Goal: Transaction & Acquisition: Purchase product/service

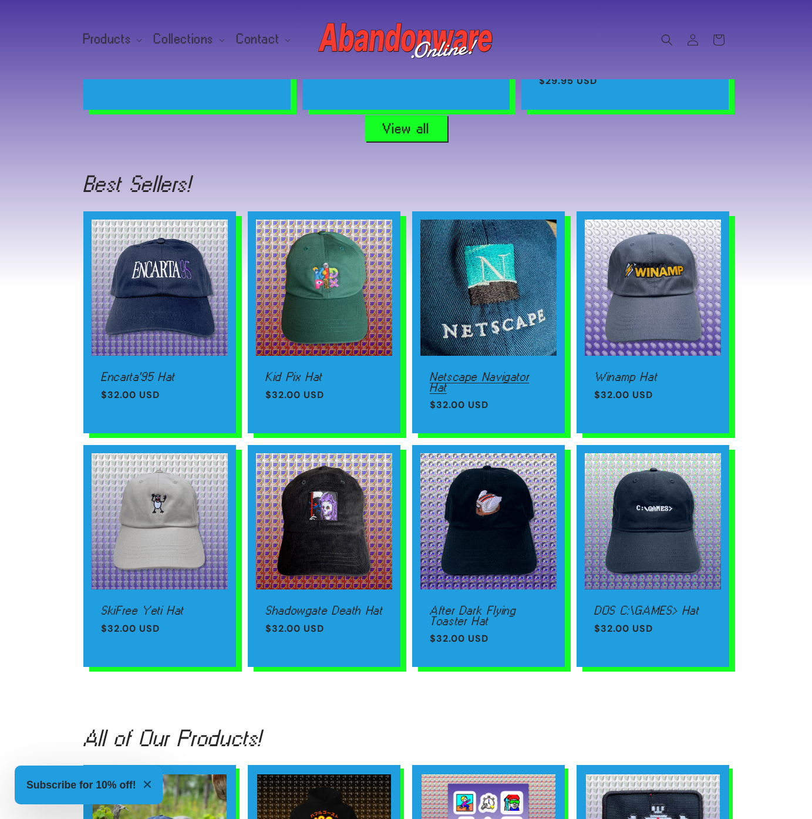
scroll to position [0, 812]
click at [536, 372] on link "Netscape Navigator Hat" at bounding box center [488, 382] width 117 height 21
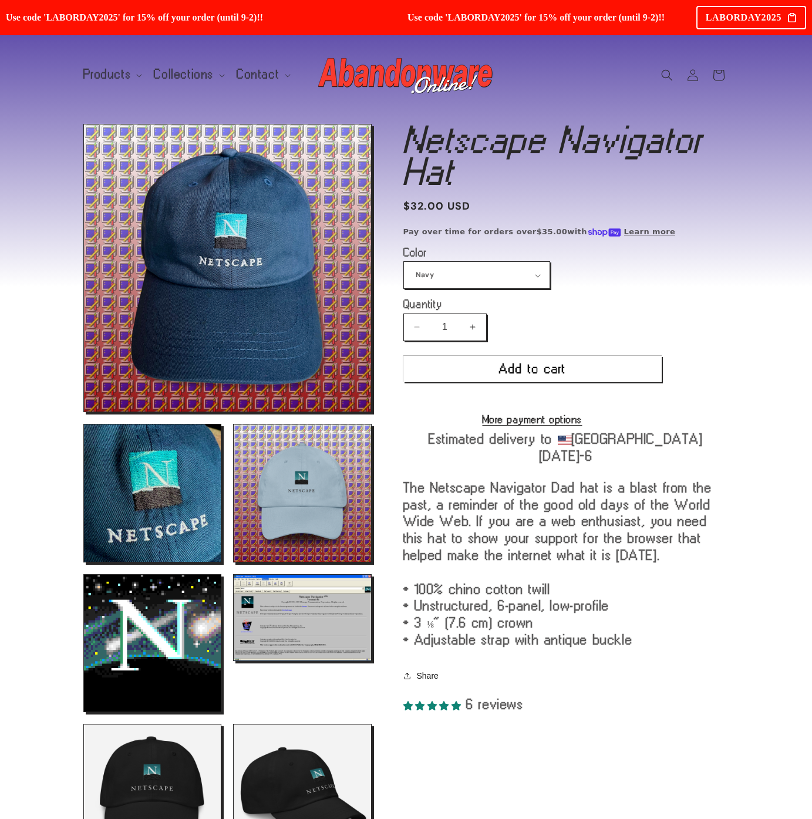
click at [401, 285] on div "Netscape Navigator Hat Netscape Navigator Hat Regular price $32.00 USD Regular …" at bounding box center [551, 649] width 355 height 1050
click at [414, 282] on select "Navy Black Stone Light Blue" at bounding box center [477, 275] width 146 height 26
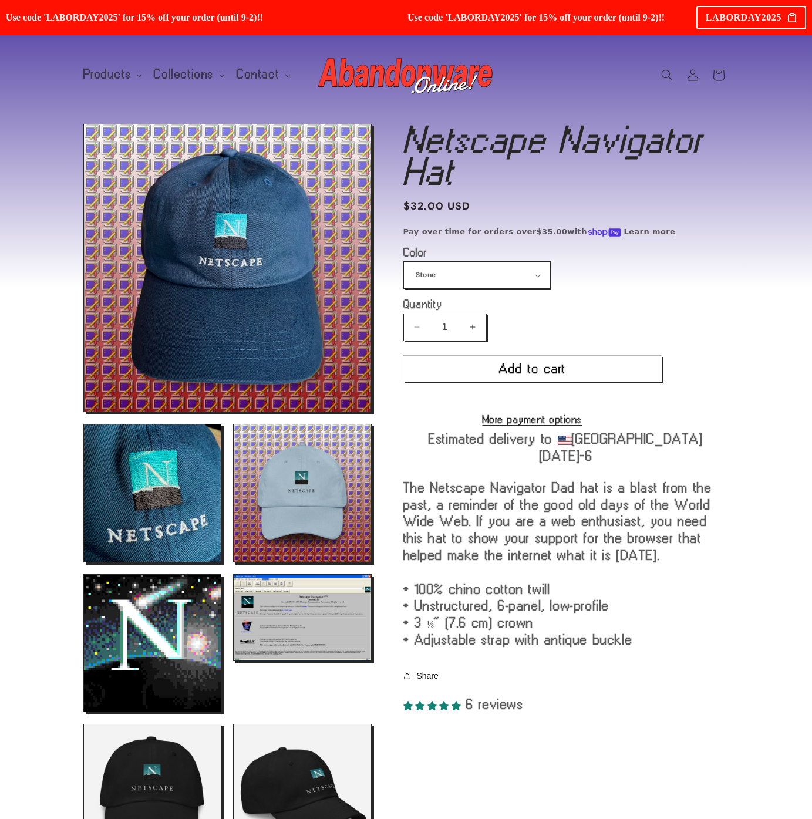
click at [404, 262] on select "Navy Black Stone Light Blue" at bounding box center [477, 275] width 146 height 26
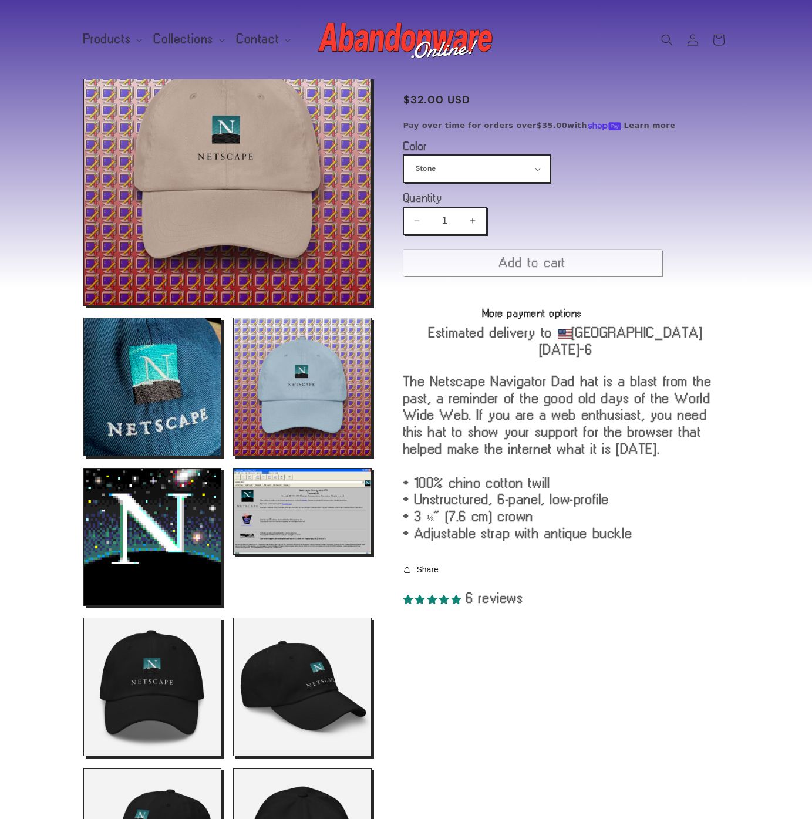
scroll to position [124, 0]
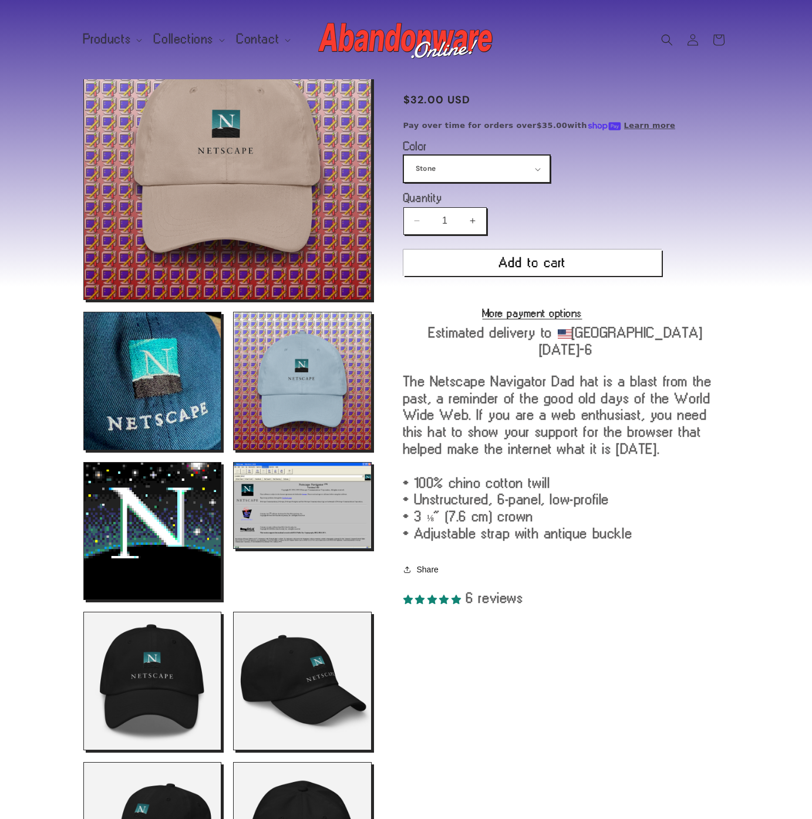
click at [445, 177] on select "Navy Black Stone Light Blue" at bounding box center [477, 169] width 146 height 26
click at [404, 156] on select "Navy Black Stone Light Blue" at bounding box center [477, 169] width 146 height 26
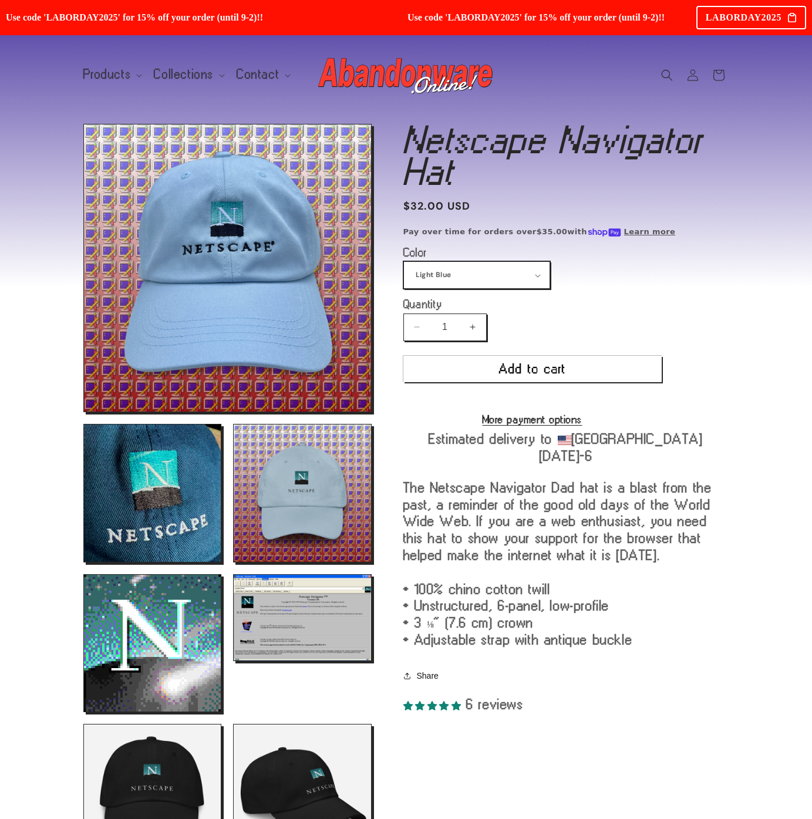
click at [461, 269] on select "Navy Black Stone Light Blue" at bounding box center [477, 275] width 146 height 26
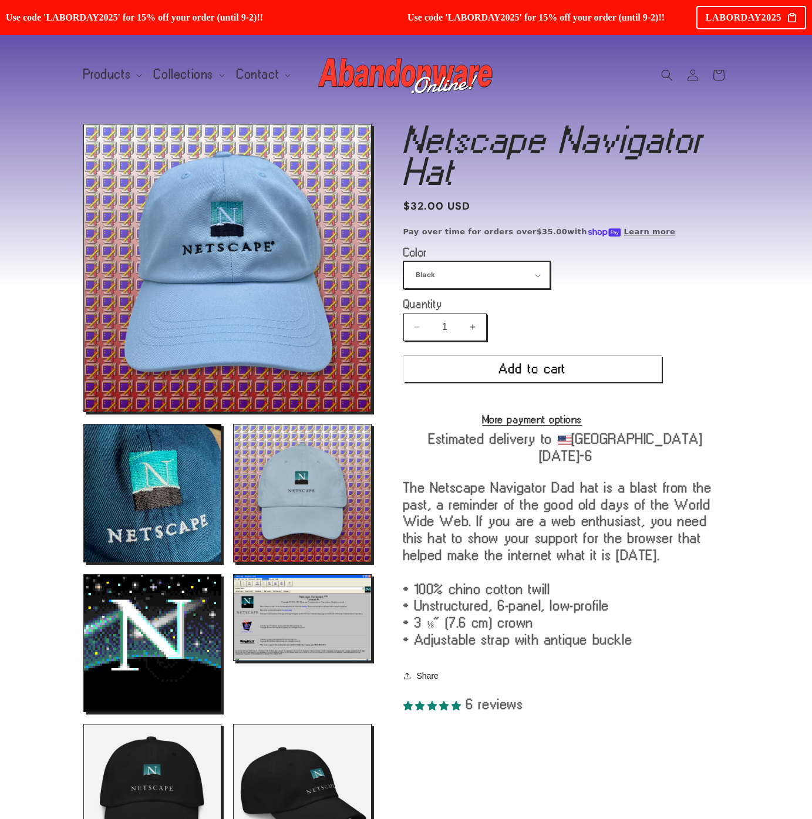
click at [404, 262] on select "Navy Black Stone Light Blue" at bounding box center [477, 275] width 146 height 26
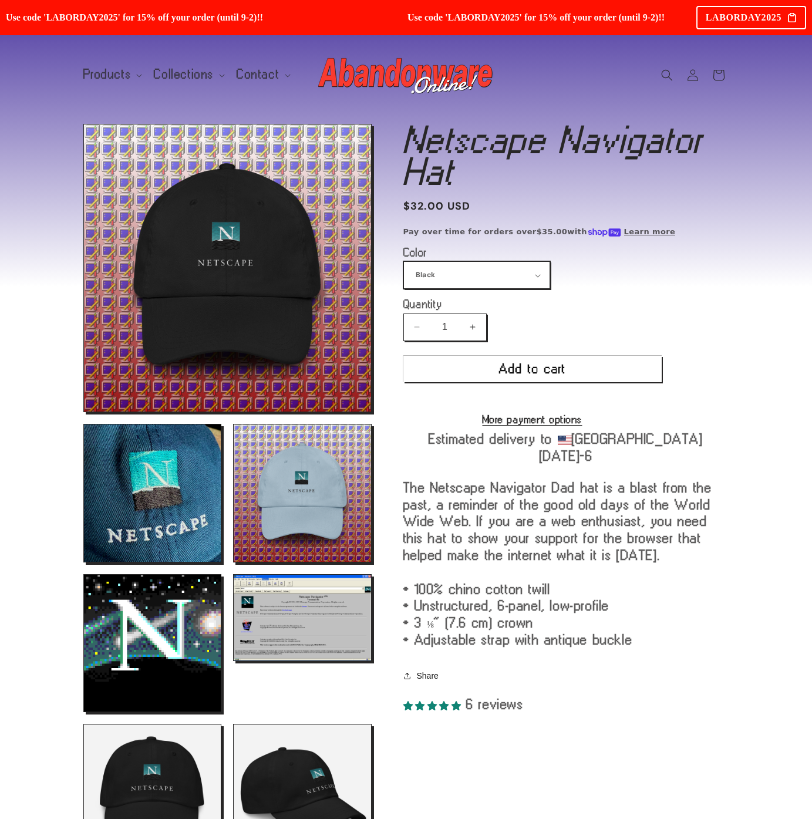
click at [434, 266] on select "Navy Black Stone Light Blue" at bounding box center [477, 275] width 146 height 26
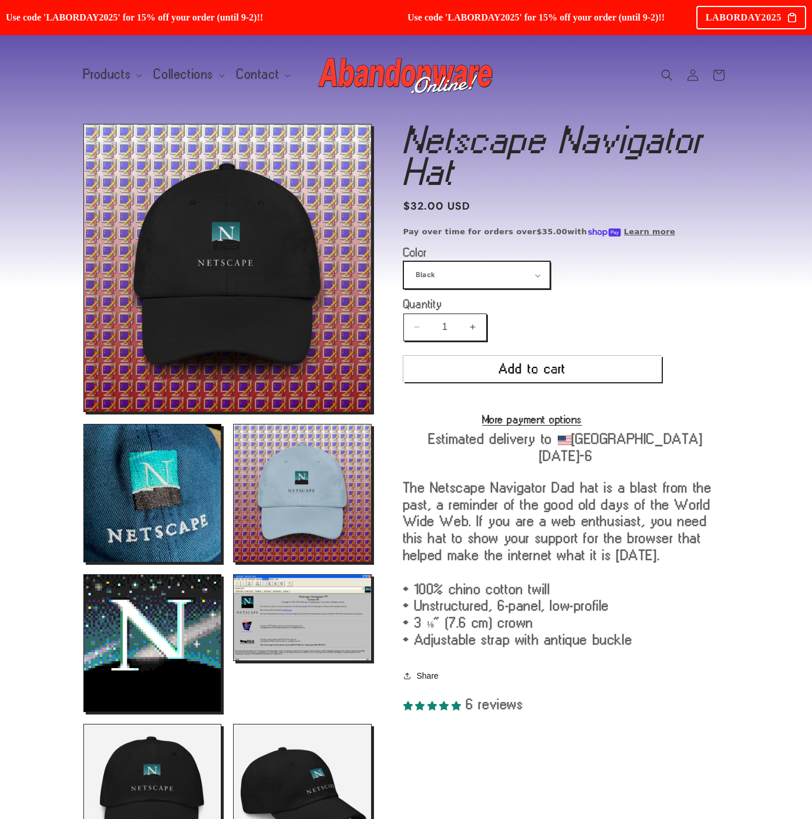
select select "Navy"
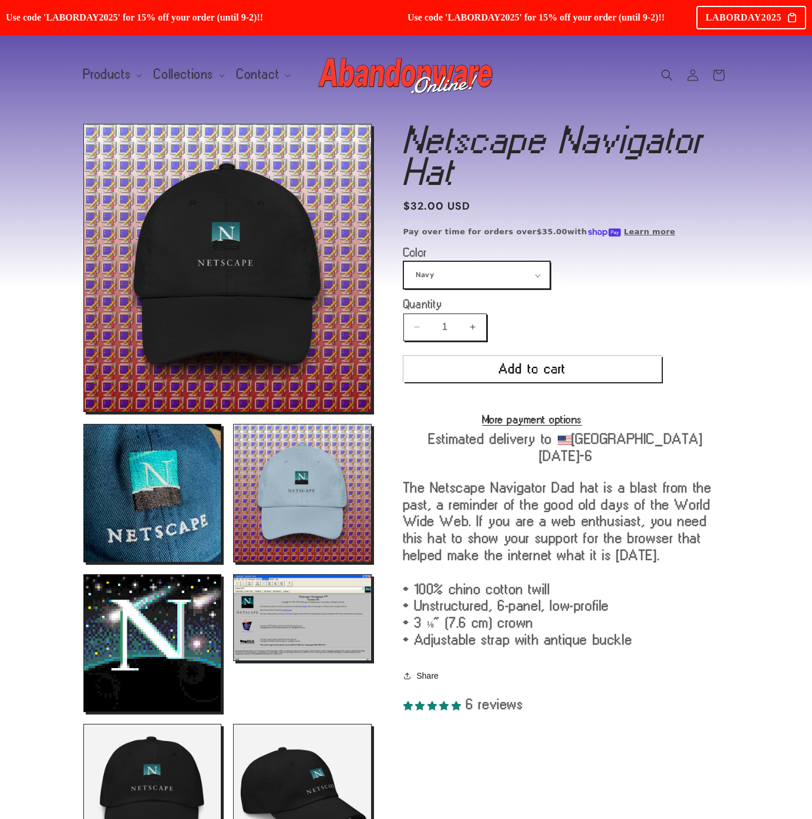
click at [404, 262] on select "Navy Black Stone Light Blue" at bounding box center [477, 275] width 146 height 26
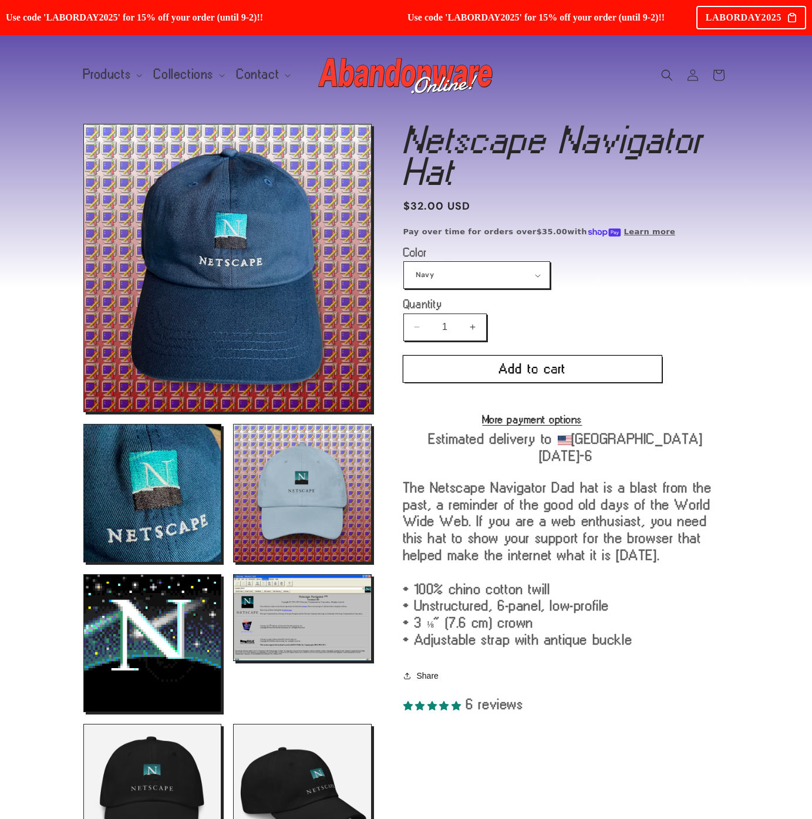
click at [512, 368] on button "Add to cart" at bounding box center [532, 369] width 258 height 26
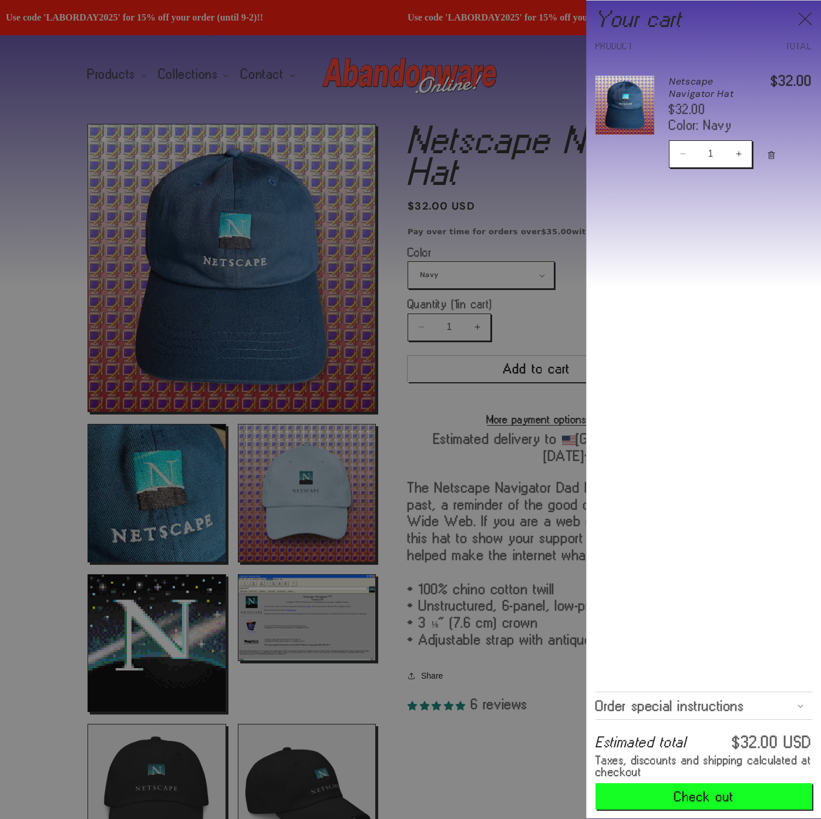
click at [510, 308] on div at bounding box center [410, 409] width 821 height 819
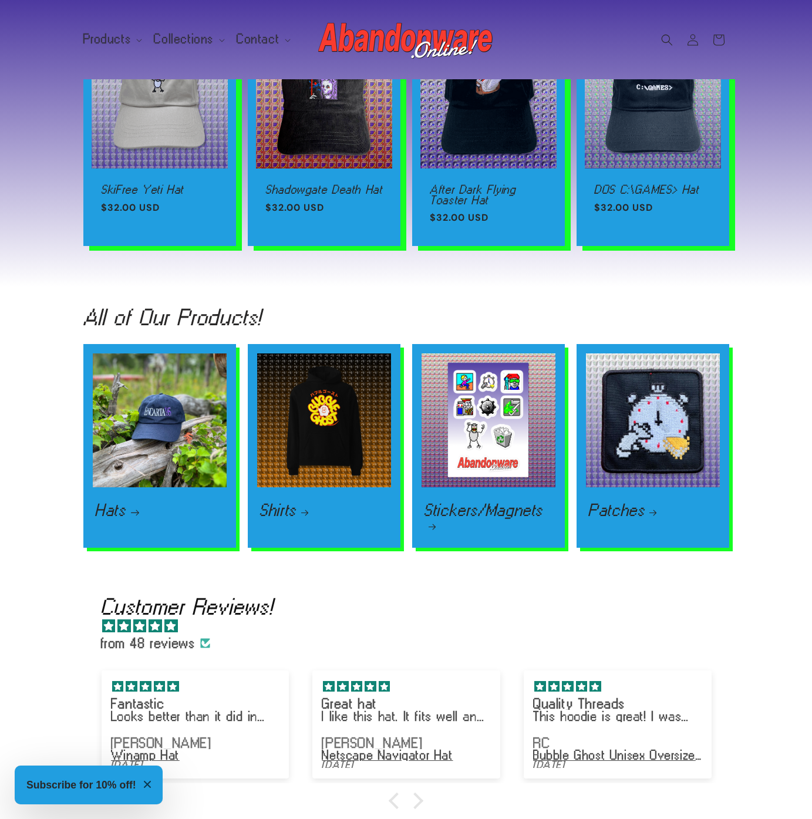
scroll to position [1395, 0]
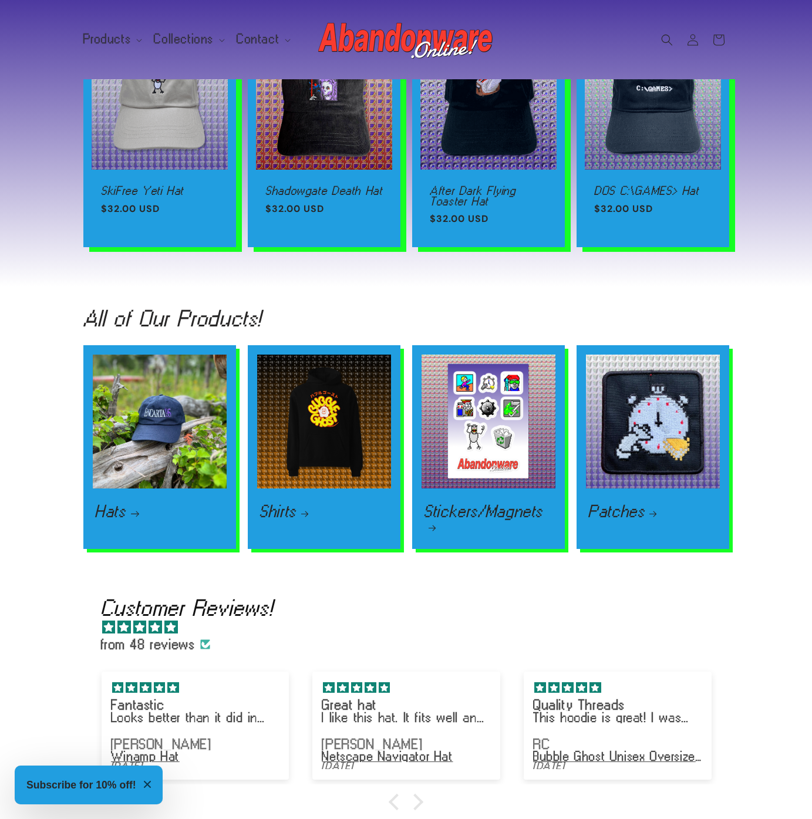
click at [132, 513] on link "Hats" at bounding box center [159, 511] width 129 height 14
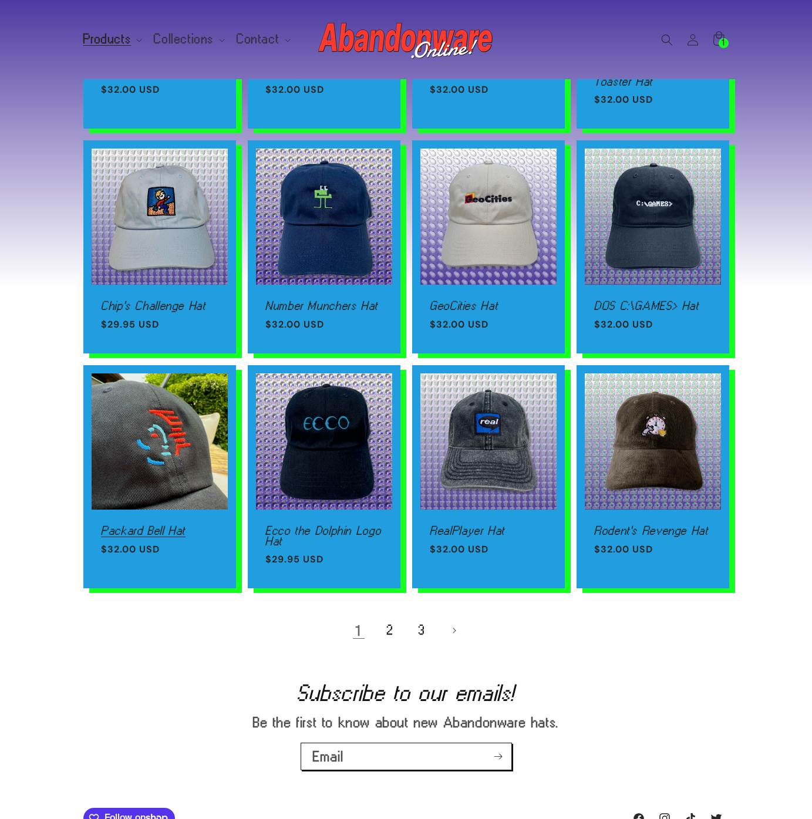
scroll to position [496, 0]
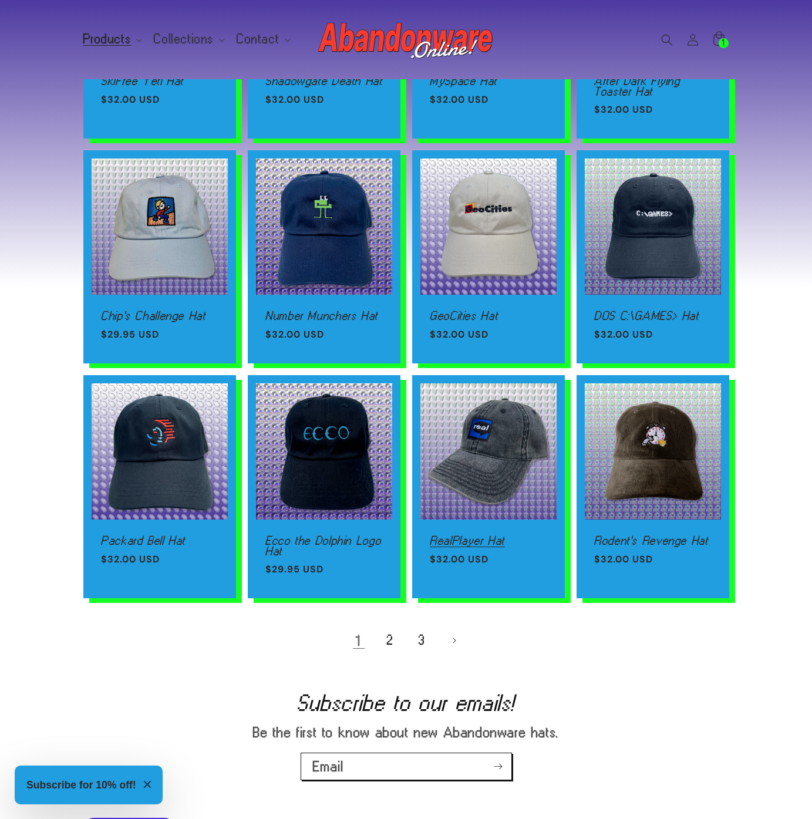
click at [452, 535] on link "RealPlayer Hat" at bounding box center [488, 540] width 117 height 11
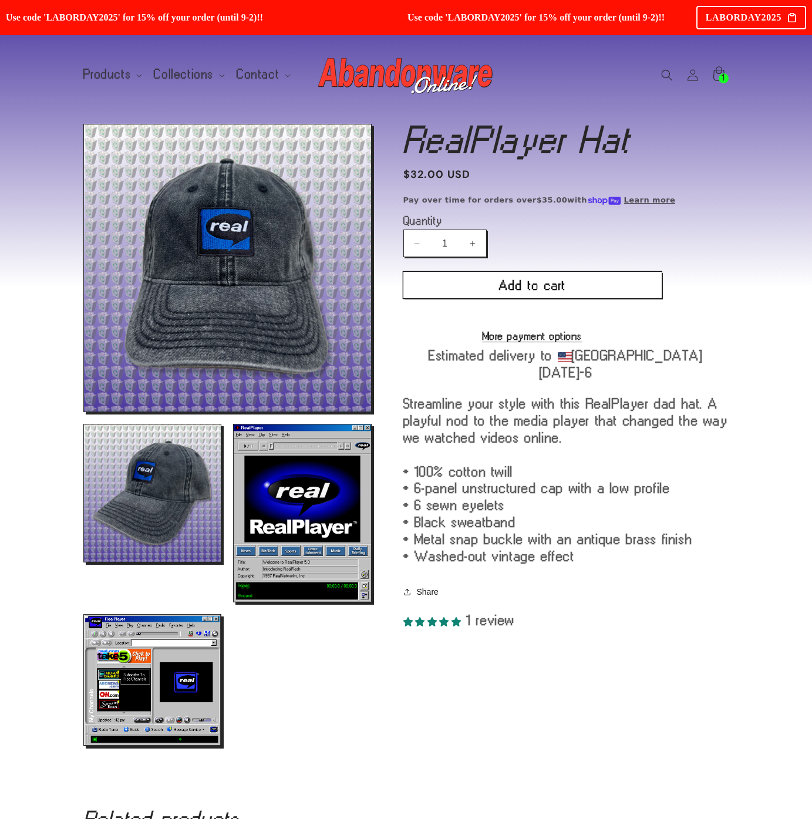
click at [498, 286] on button "Add to cart" at bounding box center [532, 285] width 258 height 26
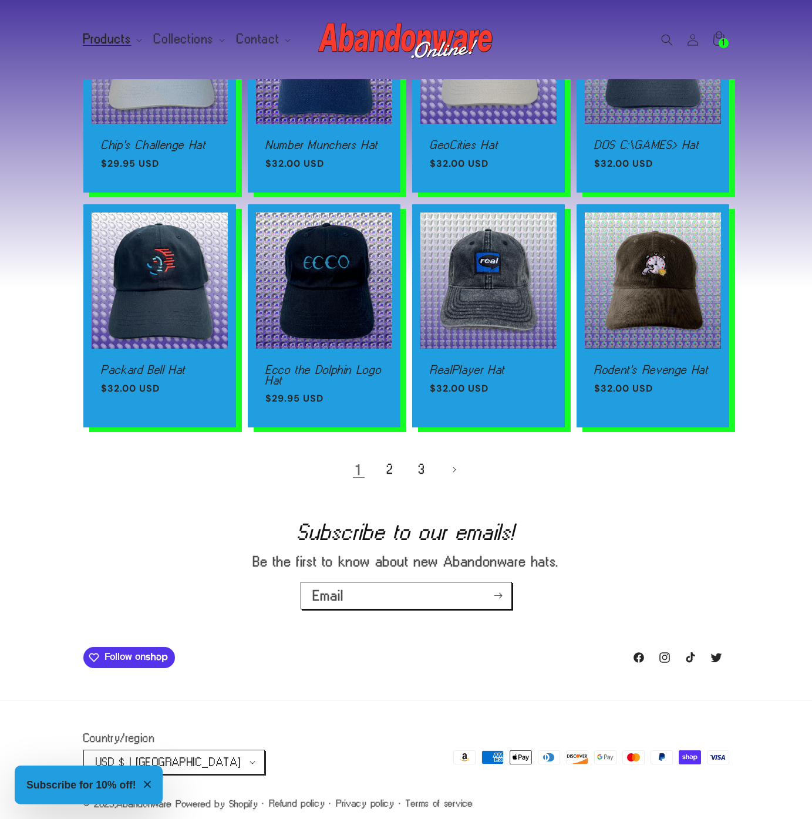
scroll to position [673, 0]
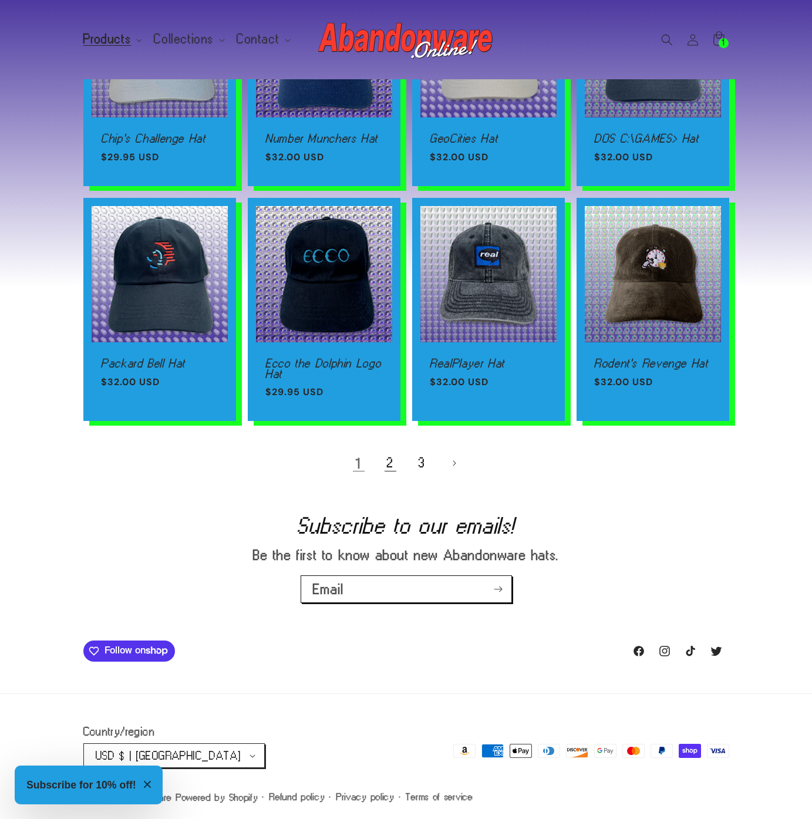
click at [392, 462] on link "2" at bounding box center [390, 463] width 26 height 26
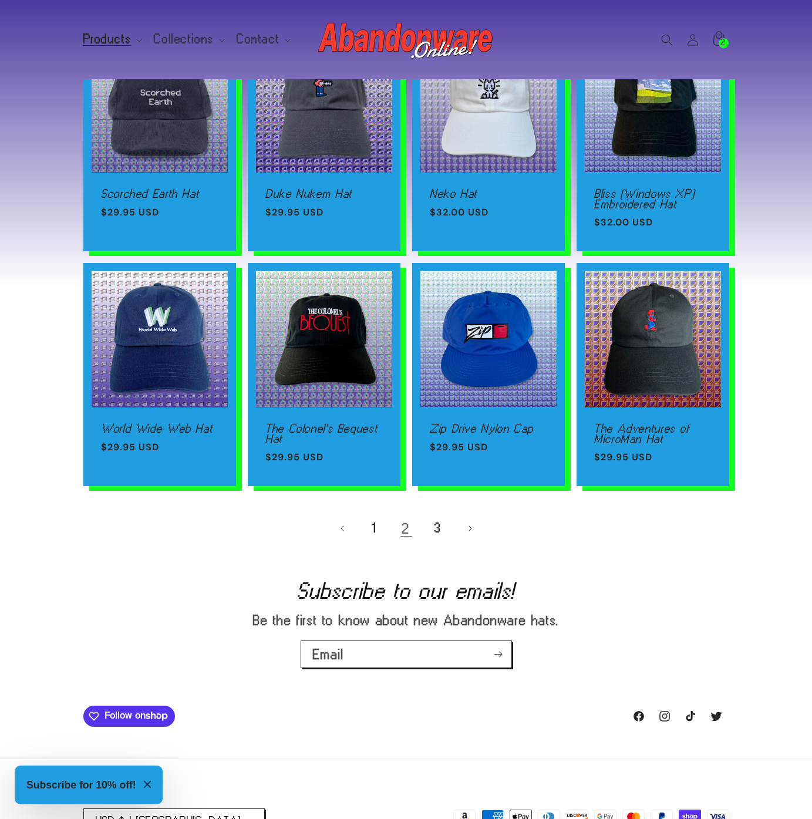
scroll to position [694, 0]
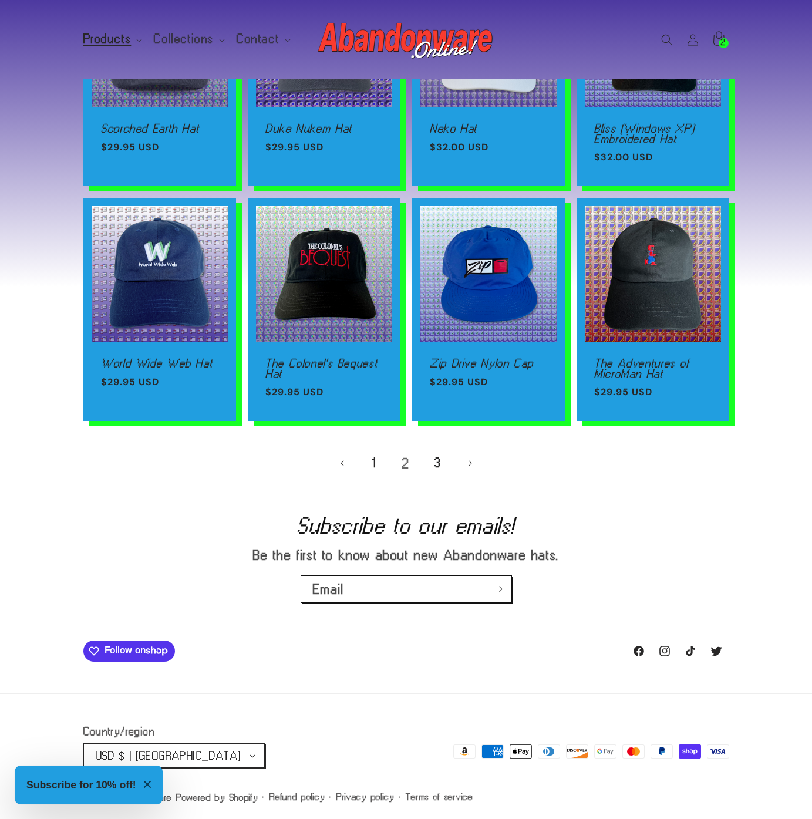
click at [429, 465] on link "3" at bounding box center [438, 463] width 26 height 26
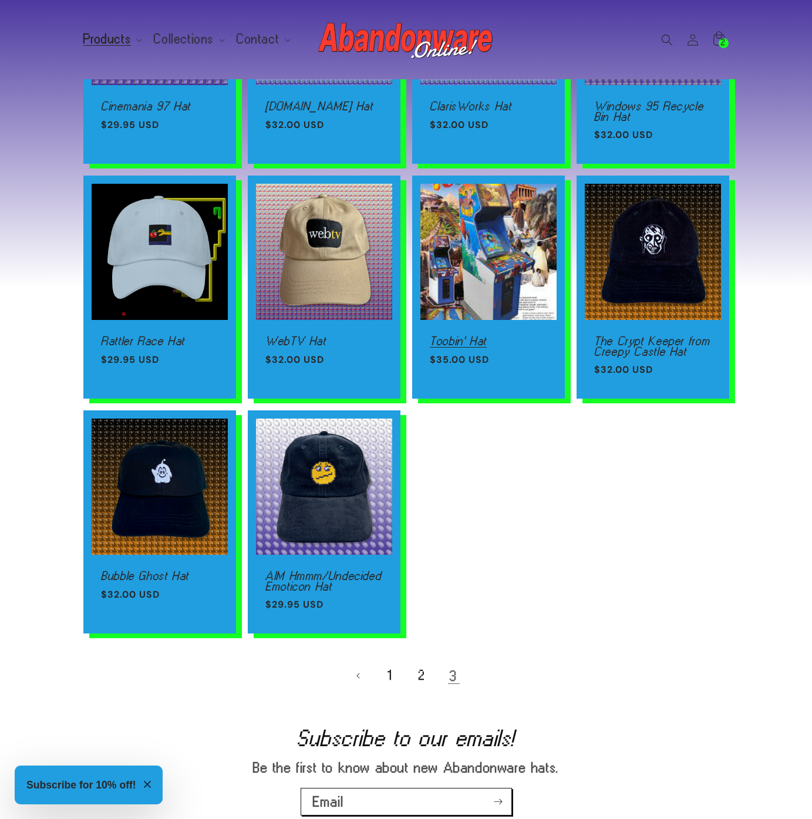
scroll to position [673, 0]
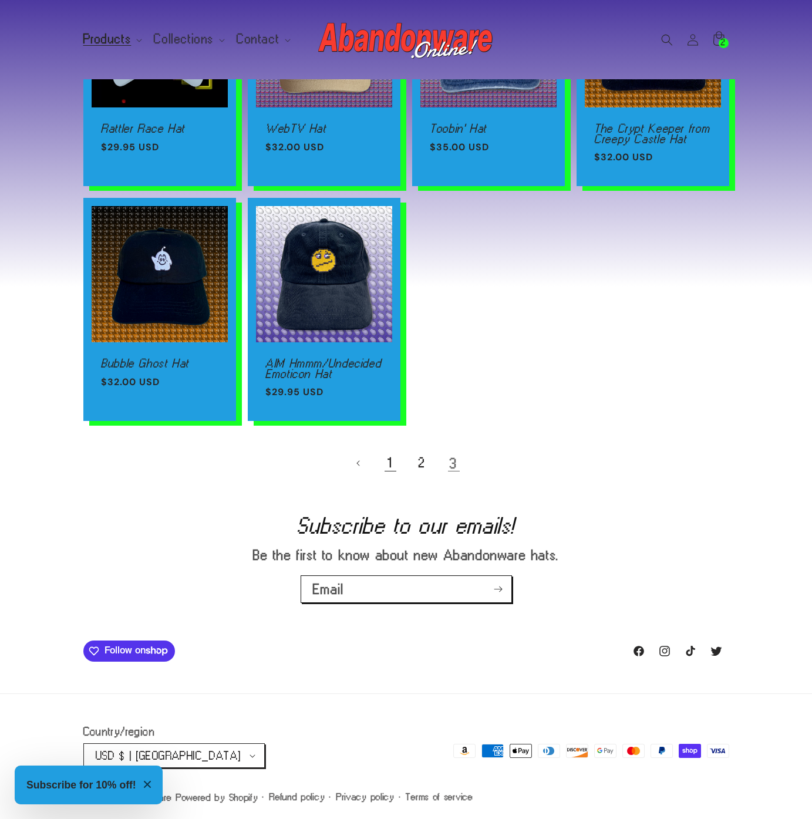
click at [389, 460] on link "1" at bounding box center [390, 463] width 26 height 26
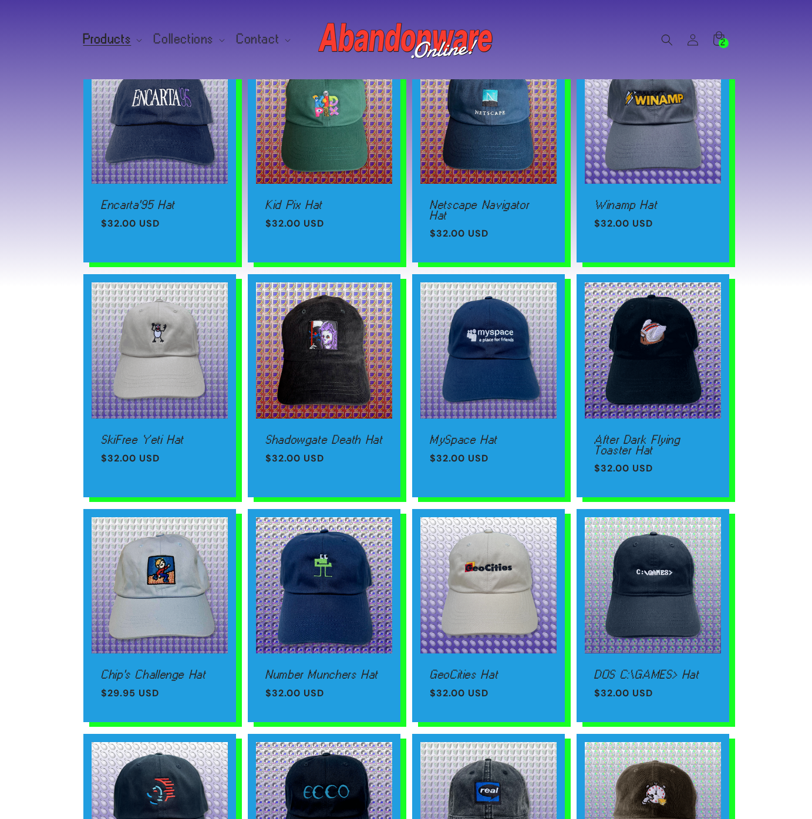
scroll to position [391, 0]
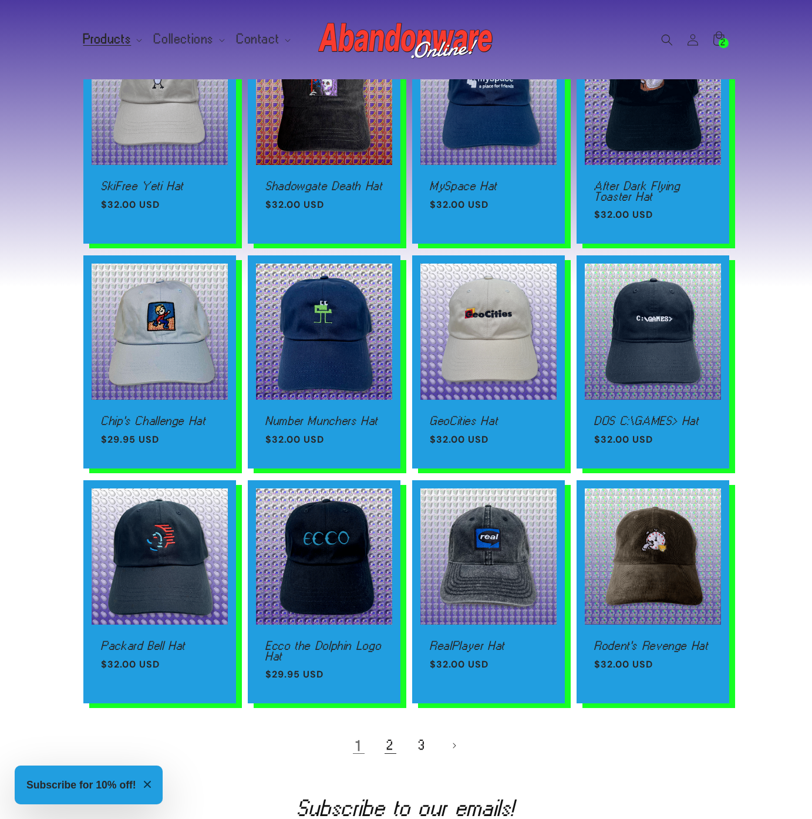
click at [396, 735] on link "2" at bounding box center [390, 745] width 26 height 26
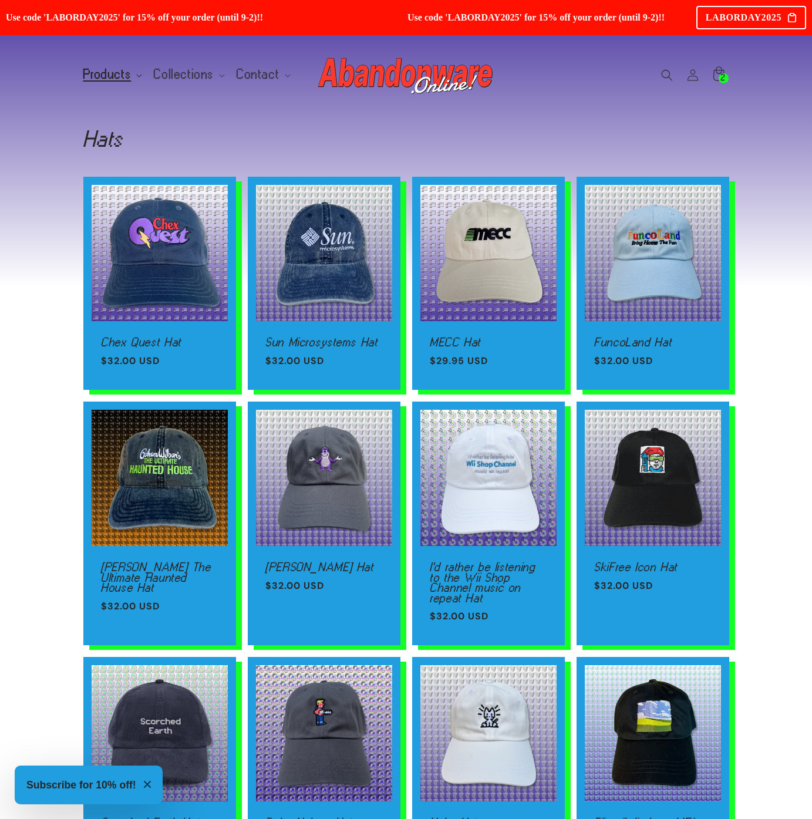
click at [106, 75] on span "Products" at bounding box center [107, 74] width 48 height 11
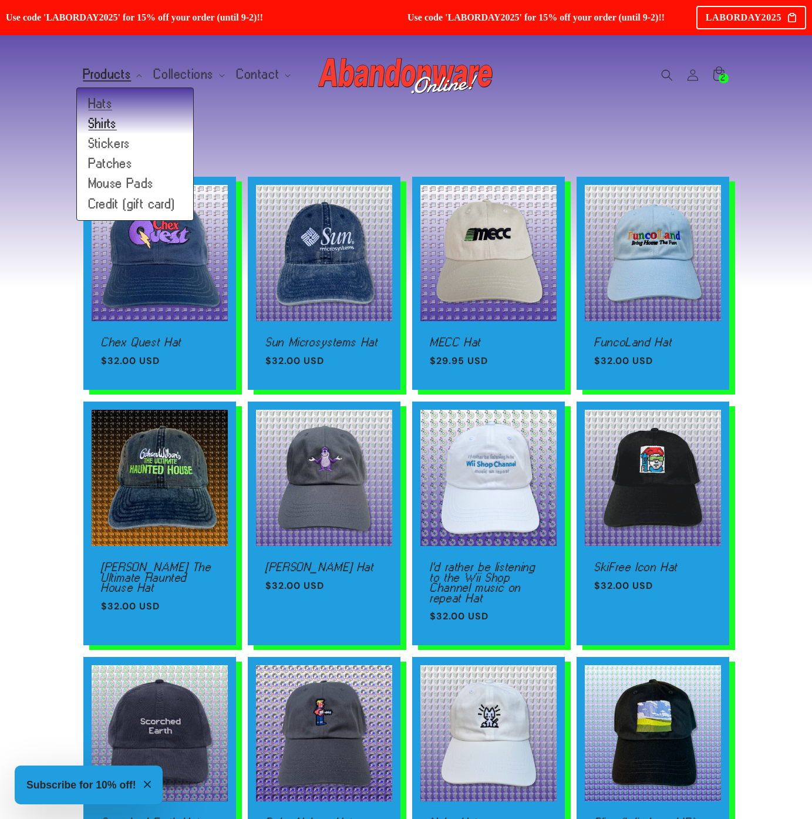
click at [113, 123] on link "Shirts" at bounding box center [135, 124] width 116 height 20
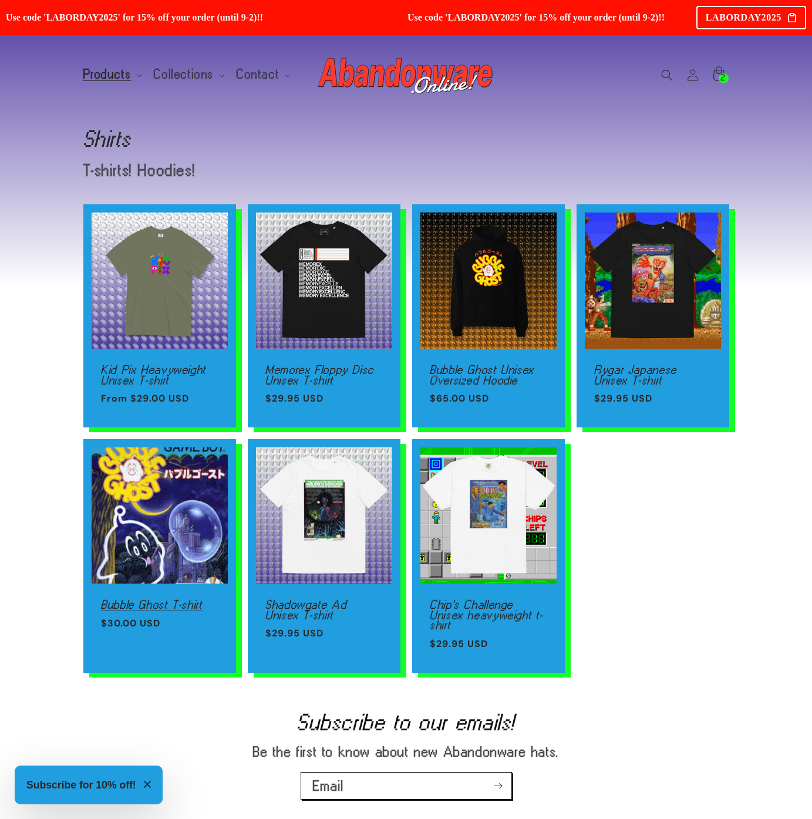
click at [185, 599] on link "Bubble Ghost T-shirt" at bounding box center [159, 604] width 117 height 11
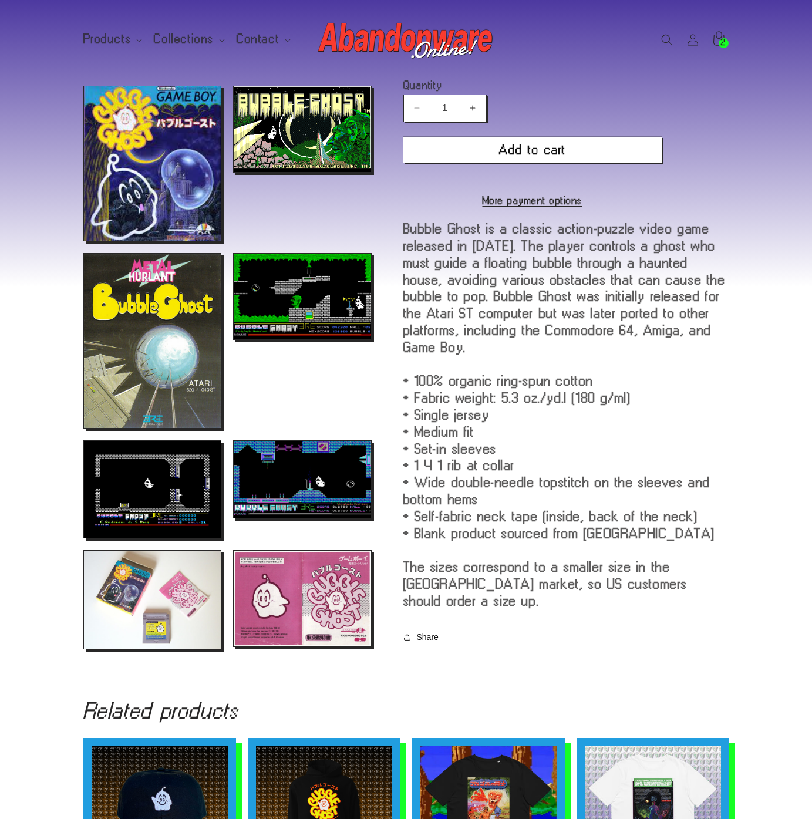
scroll to position [150, 0]
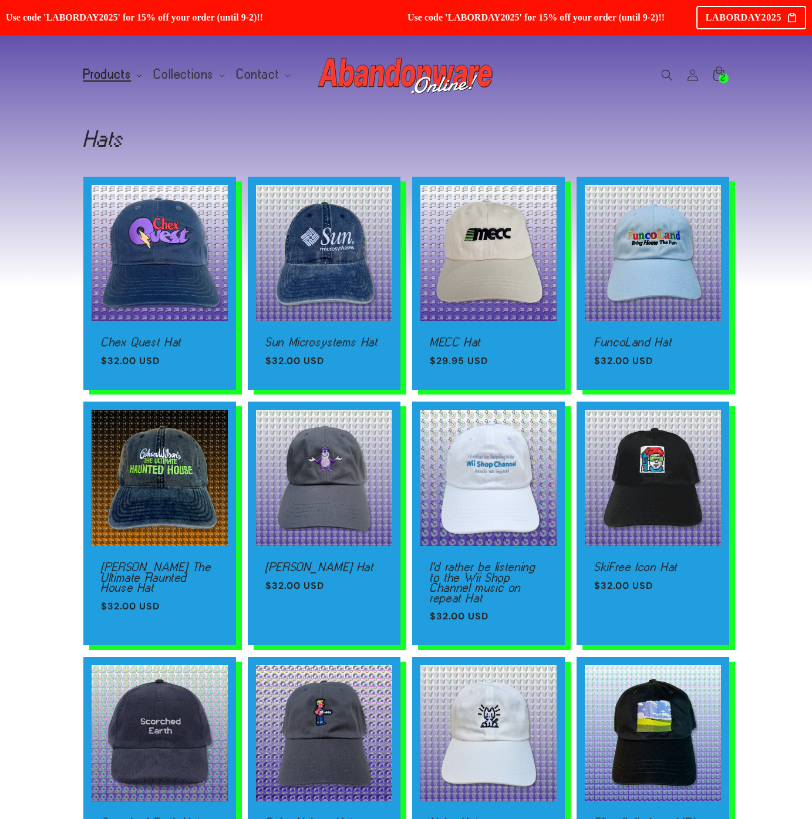
click at [107, 72] on span "Products" at bounding box center [107, 74] width 48 height 11
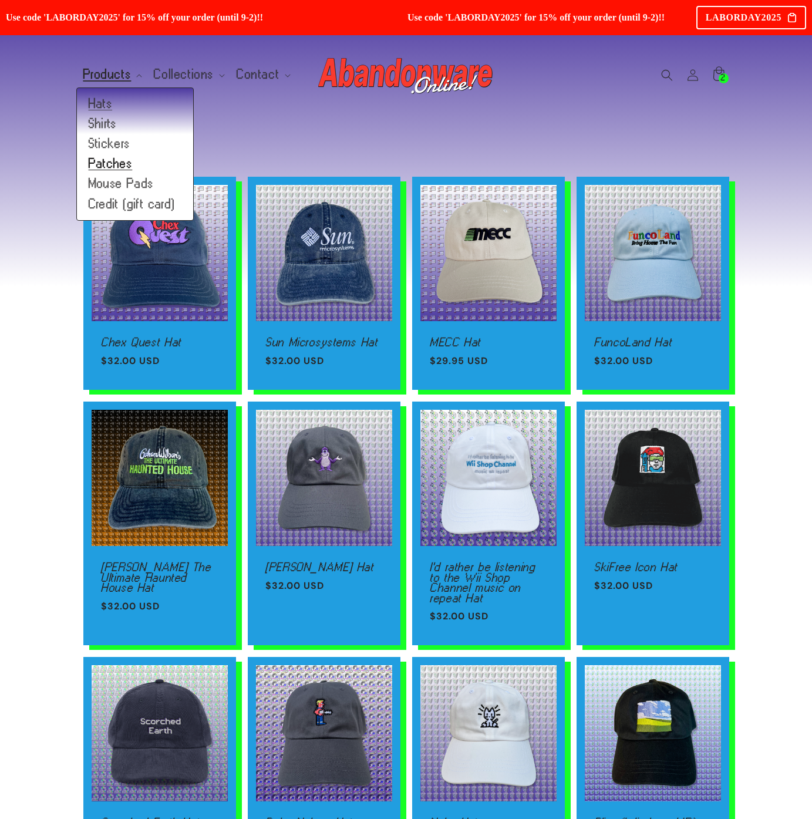
click at [119, 166] on link "Patches" at bounding box center [135, 164] width 116 height 20
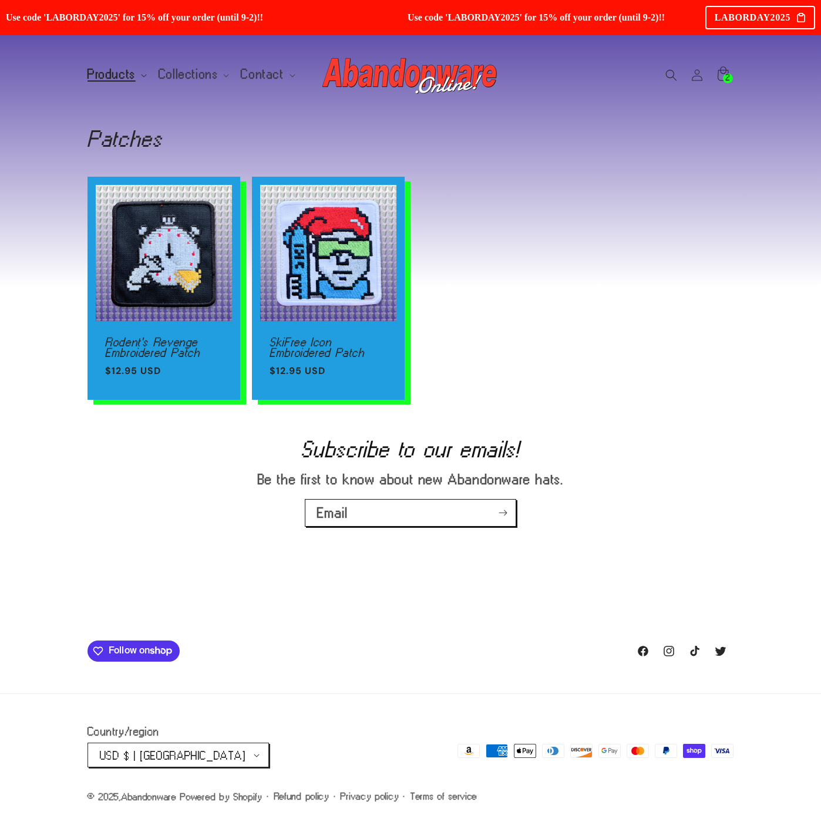
click at [119, 82] on summary "Products" at bounding box center [115, 74] width 71 height 25
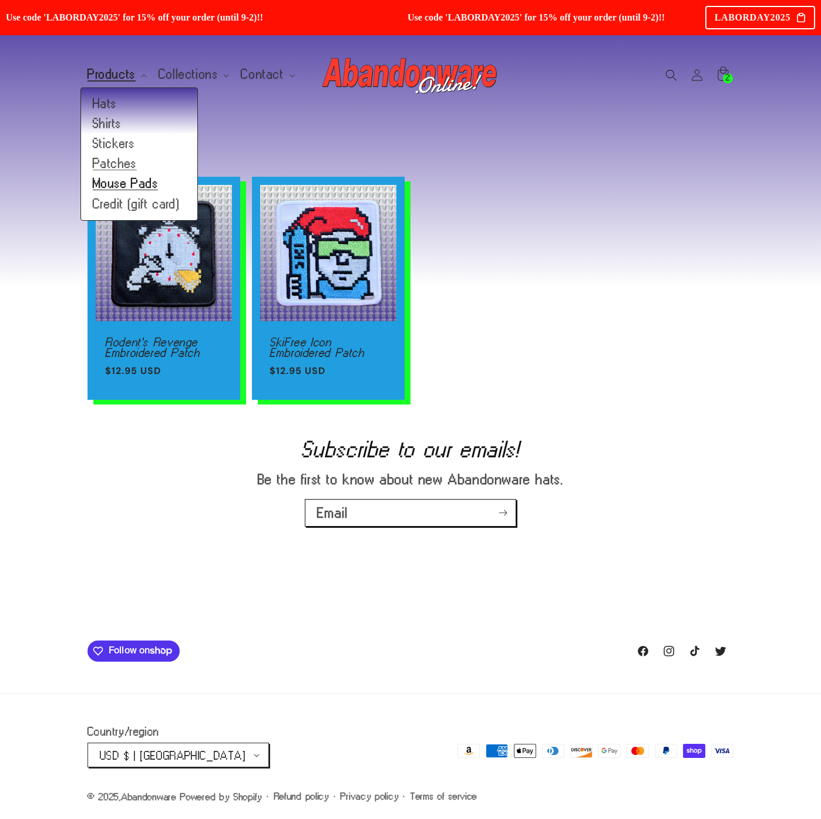
click at [117, 181] on link "Mouse Pads" at bounding box center [139, 184] width 116 height 20
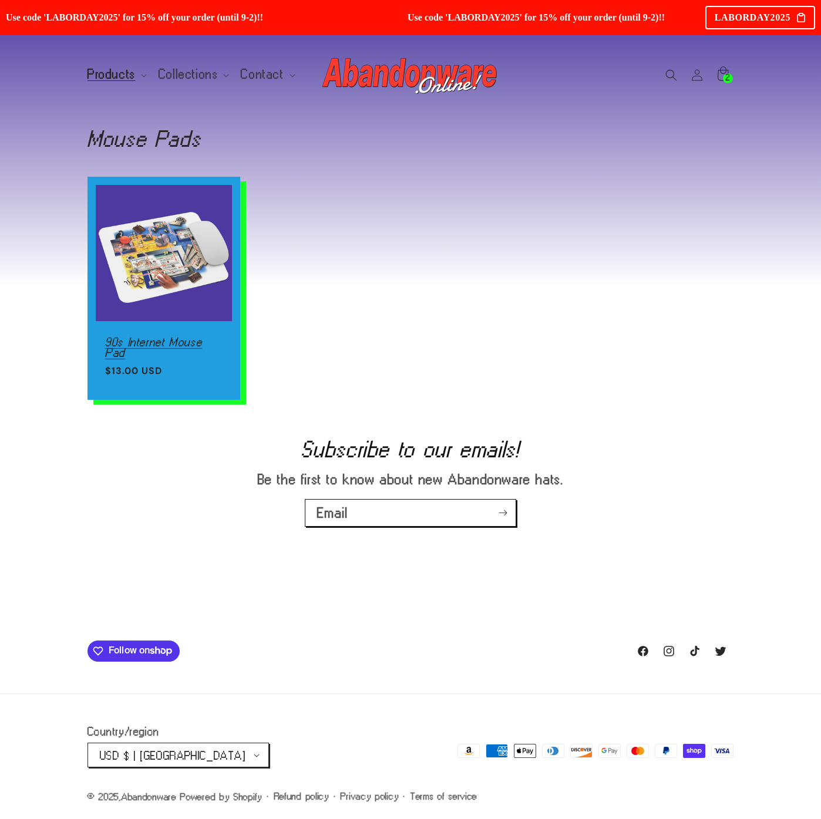
click at [165, 337] on link "90s Internet Mouse Pad" at bounding box center [163, 347] width 117 height 21
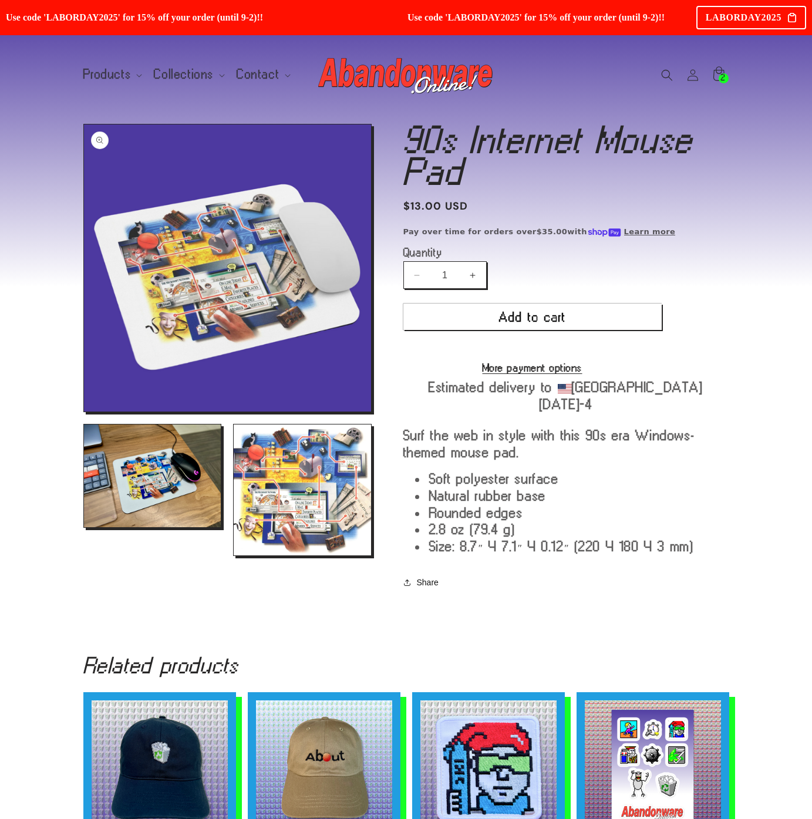
click at [84, 411] on button "Open media 1 in modal" at bounding box center [84, 411] width 0 height 0
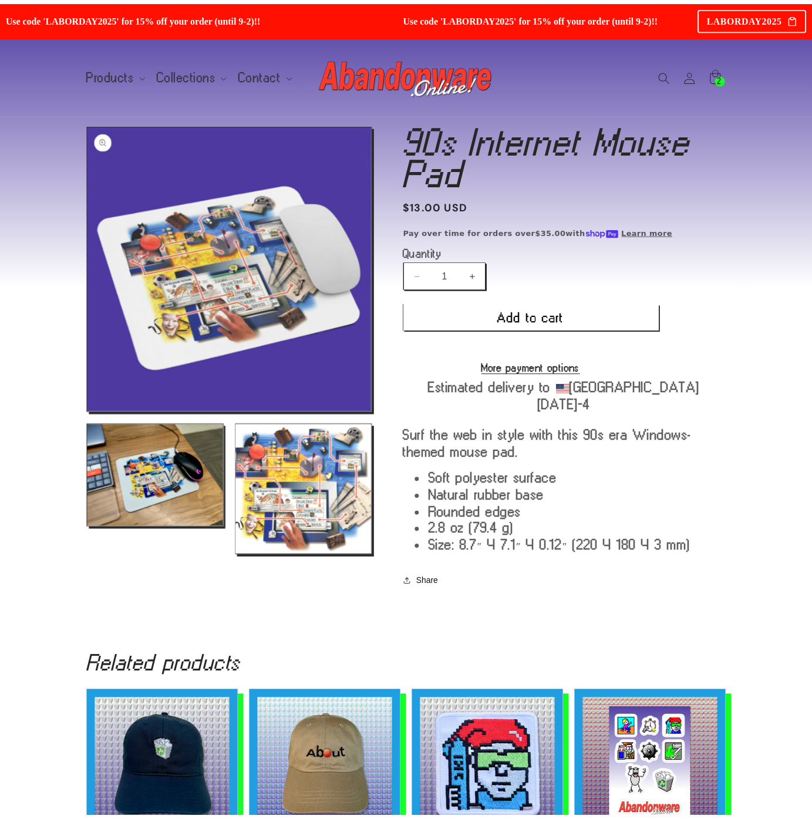
scroll to position [12, 0]
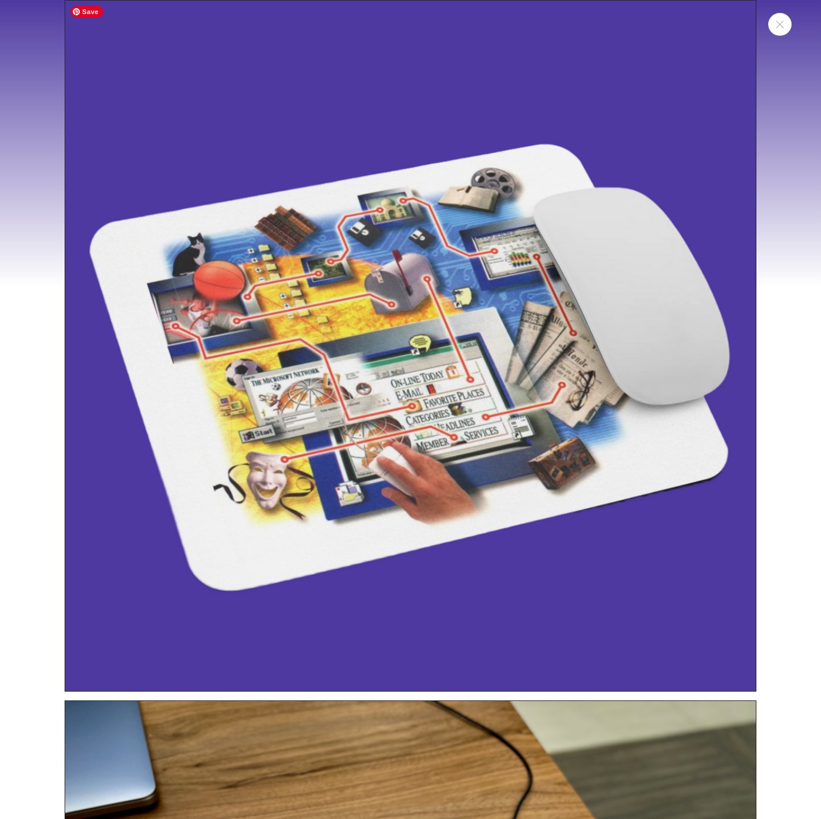
click at [193, 327] on img "Media gallery" at bounding box center [410, 345] width 691 height 691
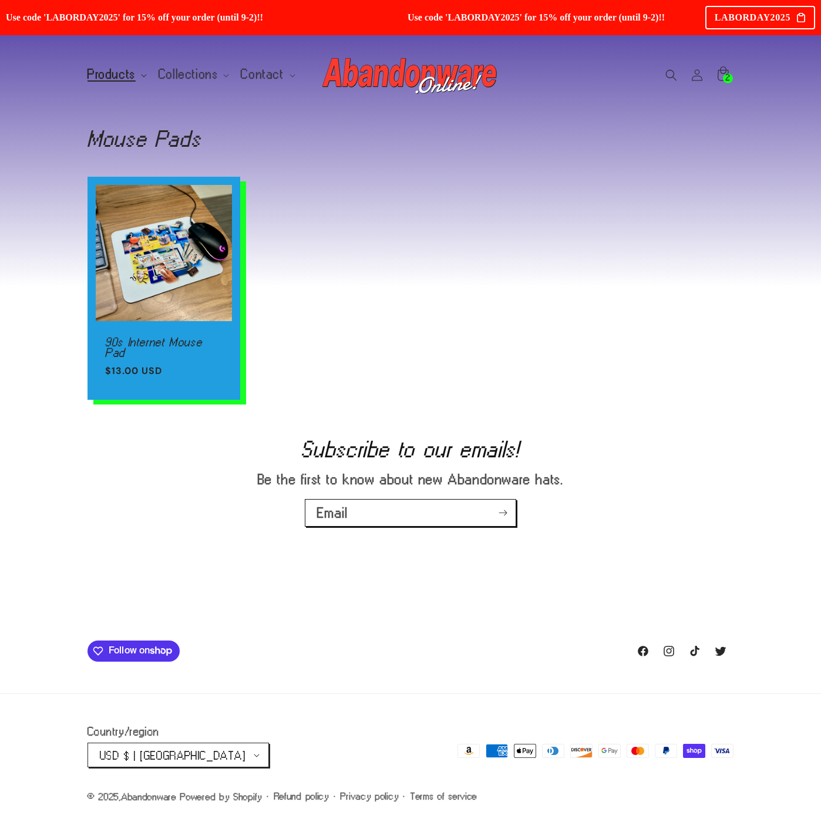
click at [114, 83] on summary "Products" at bounding box center [115, 74] width 71 height 25
